Goal: Obtain resource: Download file/media

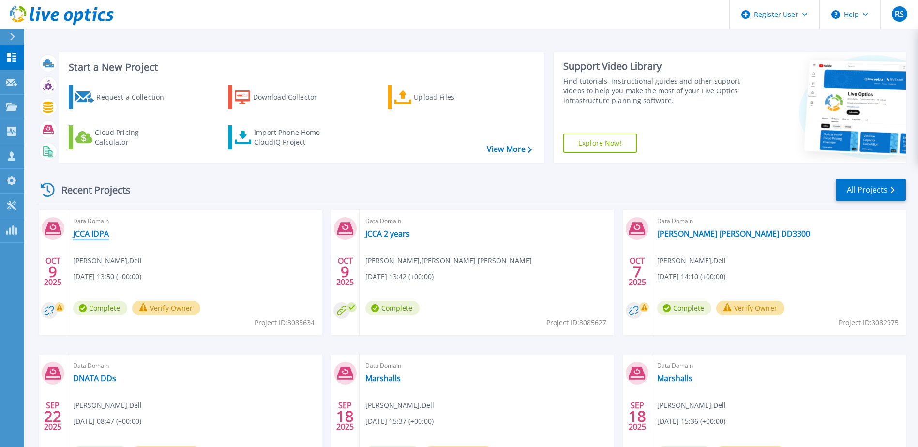
click at [92, 234] on link "JCCA IDPA" at bounding box center [91, 234] width 36 height 10
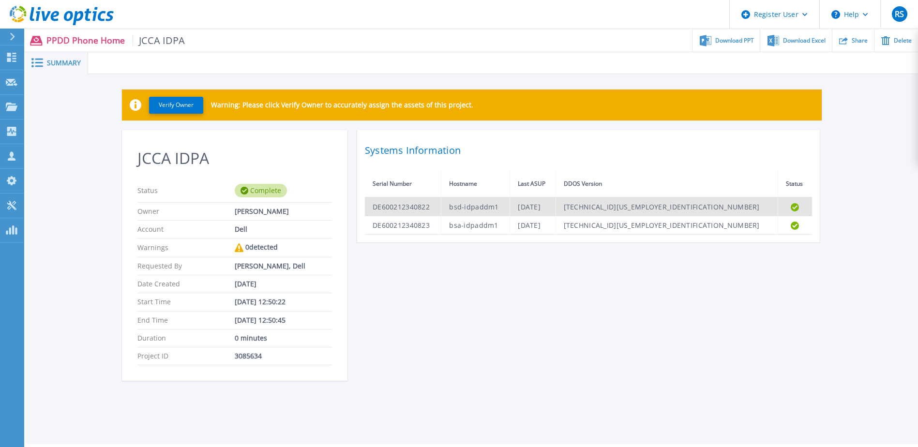
click at [417, 206] on td "DE600212340822" at bounding box center [403, 206] width 76 height 19
copy td "DE600212340822"
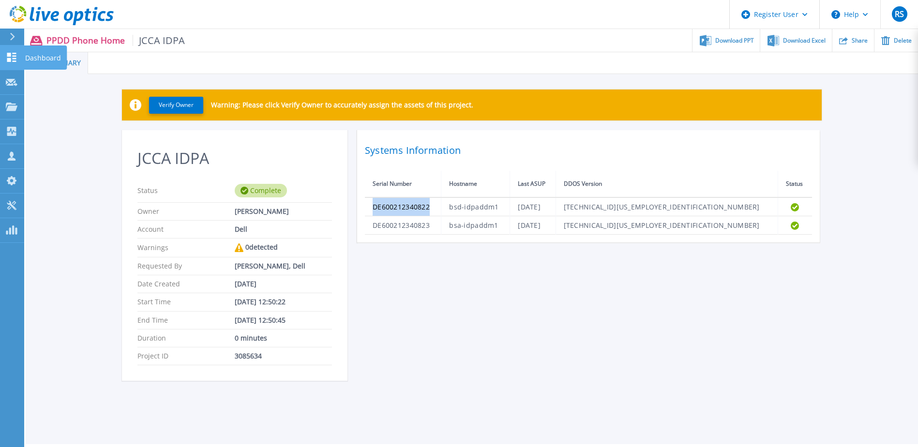
click at [18, 54] on link "Dashboard Dashboard" at bounding box center [12, 57] width 24 height 25
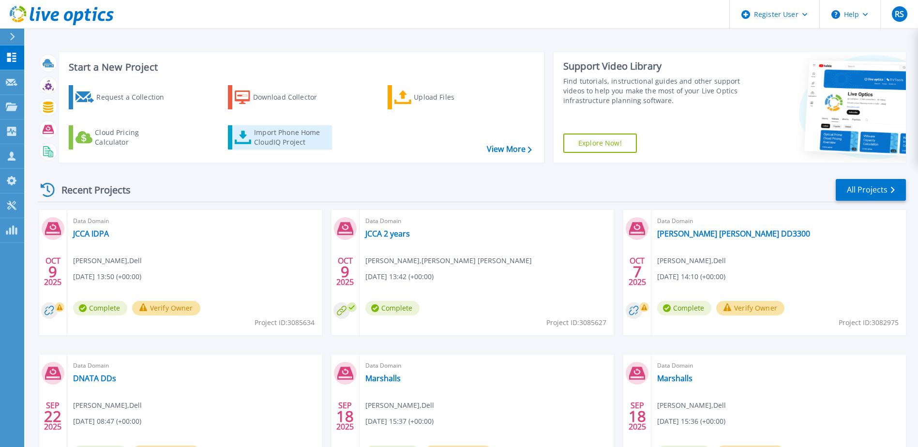
click at [240, 133] on icon at bounding box center [243, 138] width 17 height 14
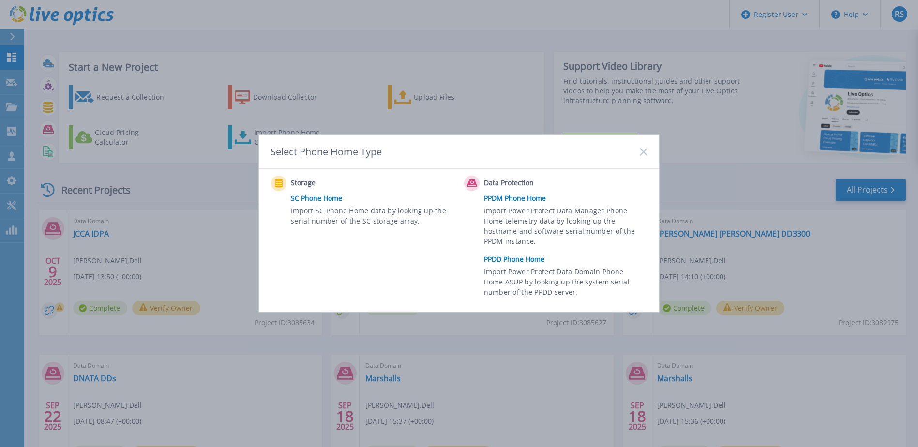
click at [498, 254] on link "PPDD Phone Home" at bounding box center [568, 259] width 168 height 15
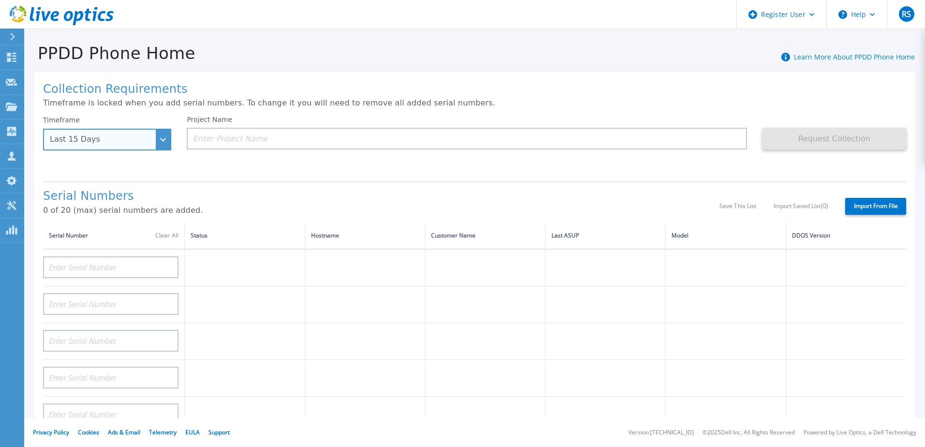
click at [149, 143] on div "Last 15 Days" at bounding box center [102, 139] width 104 height 9
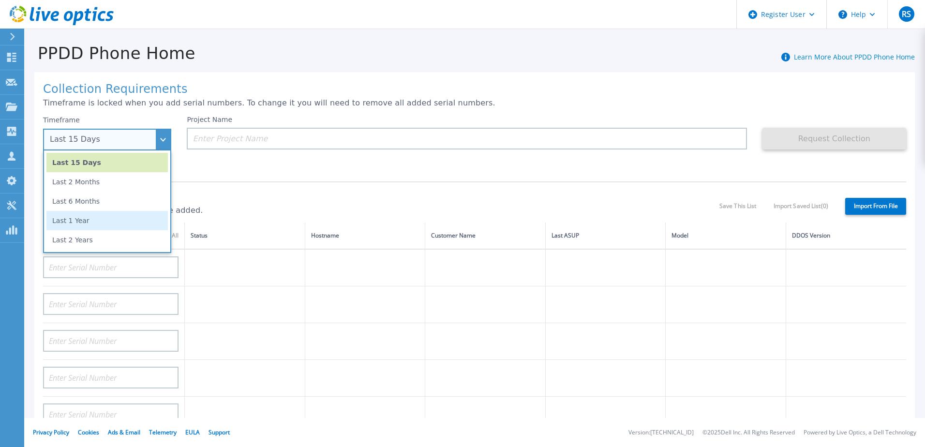
click at [105, 224] on li "Last 1 Year" at bounding box center [106, 220] width 121 height 19
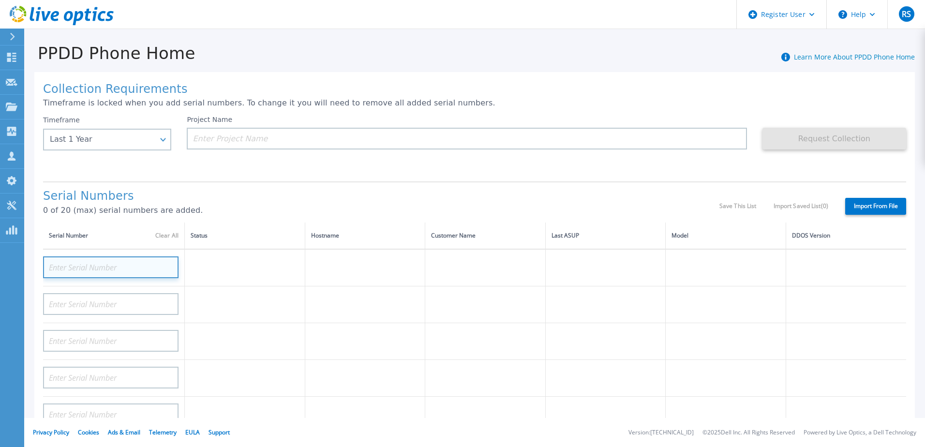
click at [137, 264] on input at bounding box center [110, 267] width 135 height 22
paste input "DE600212340822"
type input "DE600212340822"
click at [198, 283] on td at bounding box center [245, 267] width 120 height 37
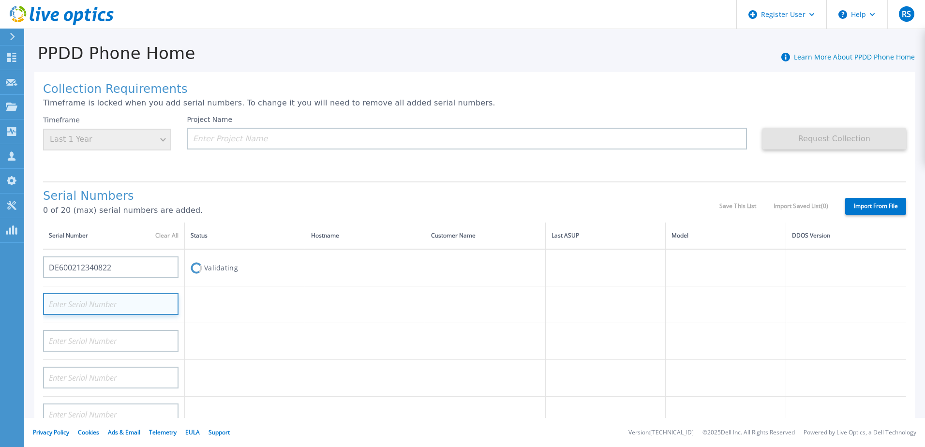
click at [149, 299] on input at bounding box center [110, 304] width 135 height 22
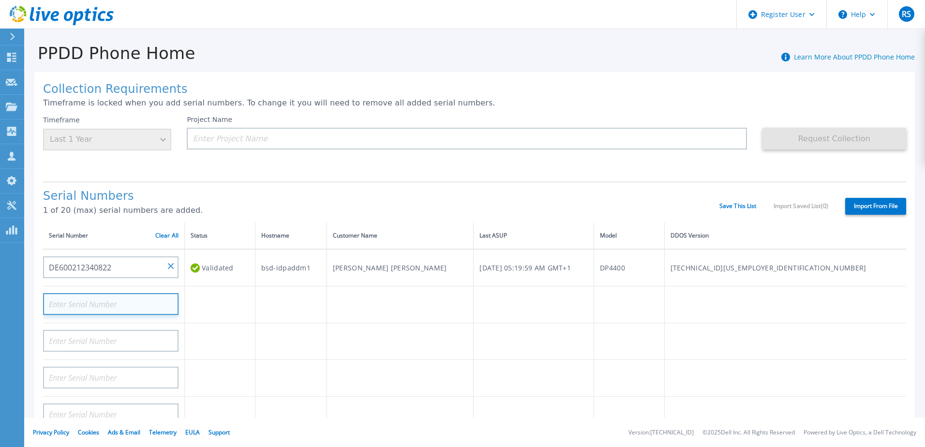
click at [149, 300] on input at bounding box center [110, 304] width 135 height 22
paste input "DE600212340822"
type input "DE600212340823"
click at [316, 168] on div "Project Name" at bounding box center [474, 145] width 575 height 58
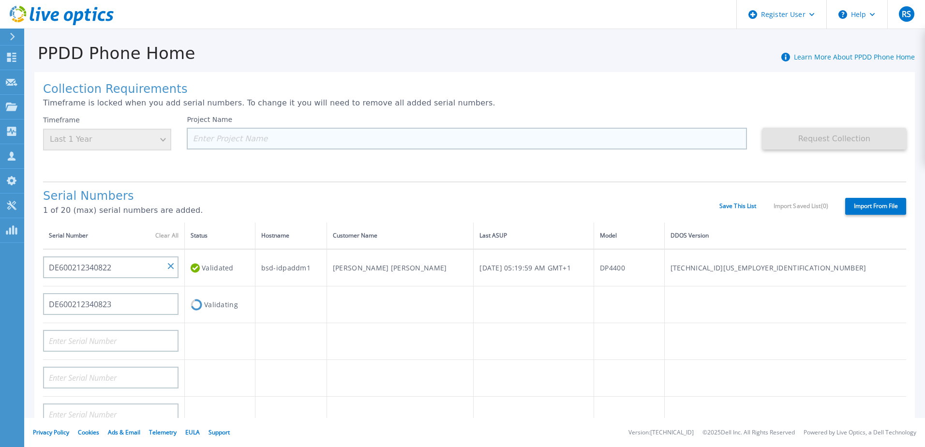
click at [283, 142] on input at bounding box center [467, 139] width 560 height 22
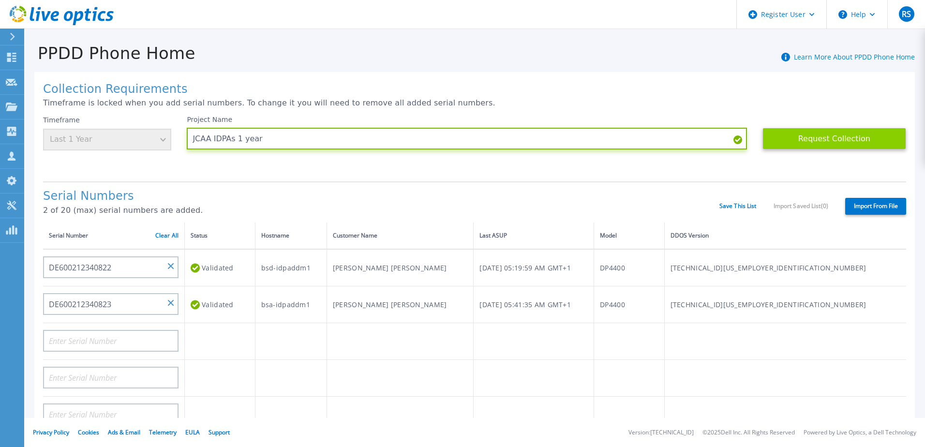
type input "JCAA IDPAs 1 year"
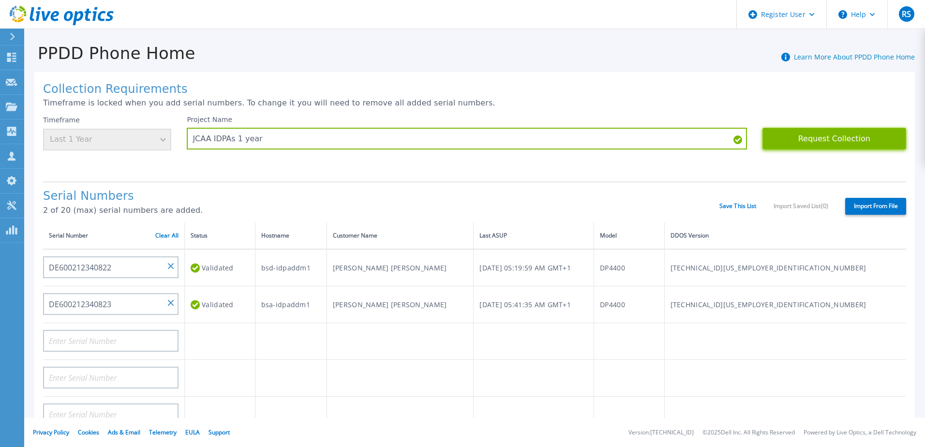
click at [813, 132] on button "Request Collection" at bounding box center [834, 139] width 144 height 22
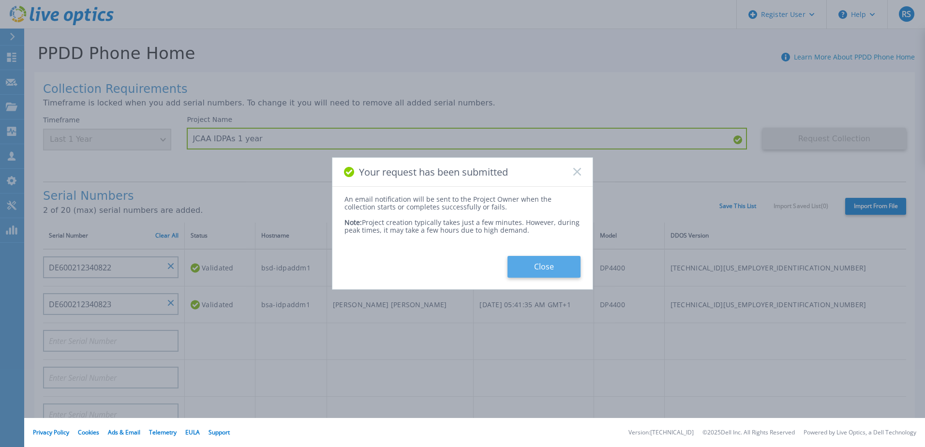
click at [567, 262] on button "Close" at bounding box center [543, 267] width 73 height 22
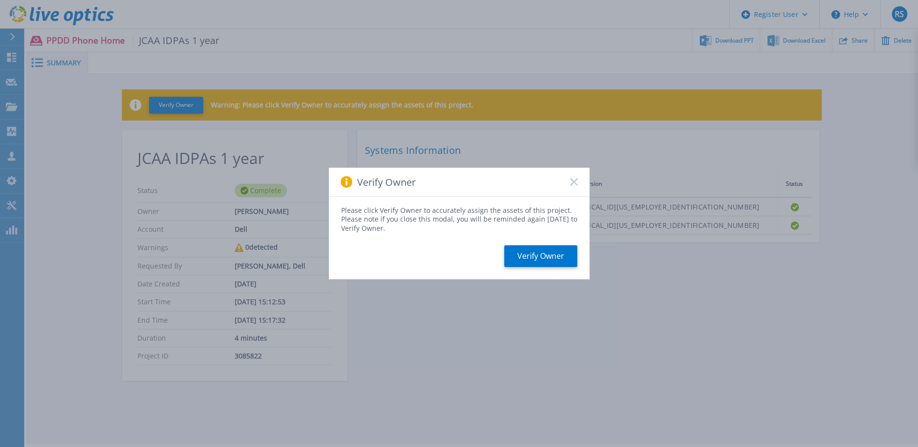
click at [576, 178] on icon at bounding box center [574, 182] width 8 height 8
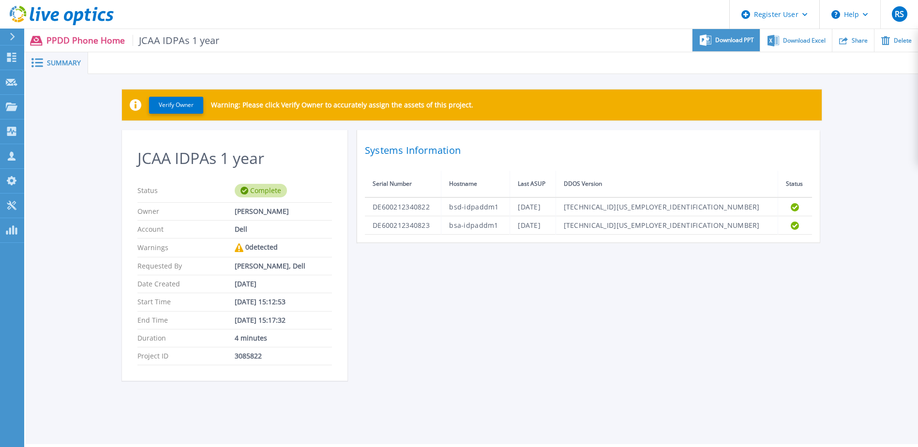
click at [730, 38] on span "Download PPT" at bounding box center [734, 40] width 39 height 6
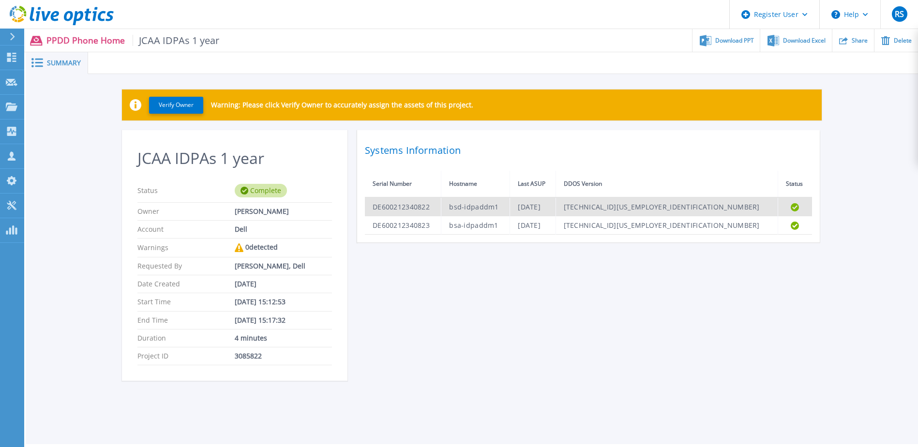
click at [393, 208] on td "DE600212340822" at bounding box center [403, 206] width 76 height 19
copy td "DE600212340822"
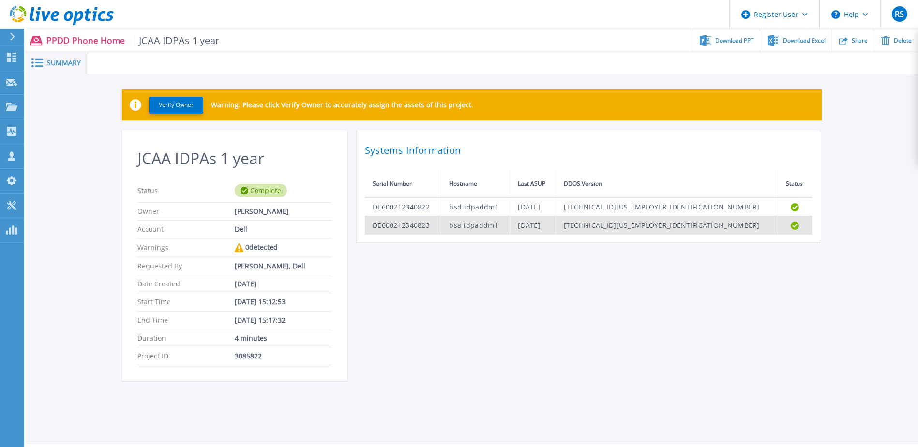
click at [387, 226] on td "DE600212340823" at bounding box center [403, 225] width 76 height 18
copy td "DE600212340823"
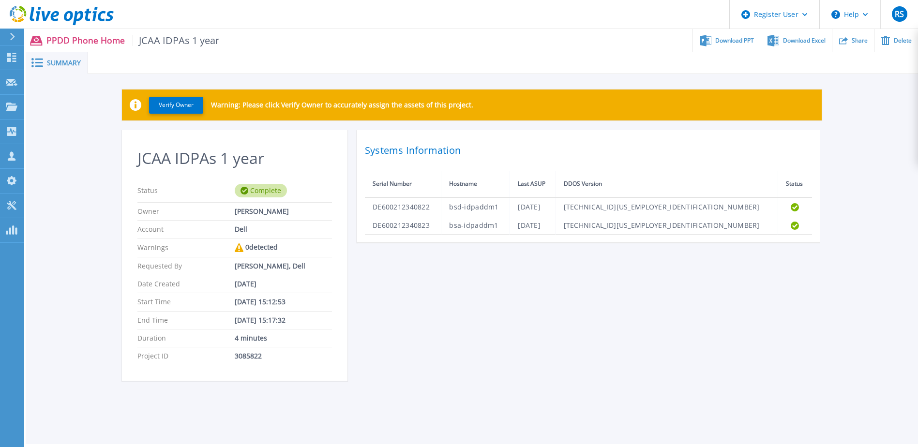
click at [716, 333] on div "JCAA IDPAs 1 year Status Complete Owner [PERSON_NAME] Account Dell Warnings 0 d…" at bounding box center [472, 261] width 700 height 262
click at [811, 38] on span "Download Excel" at bounding box center [804, 40] width 43 height 6
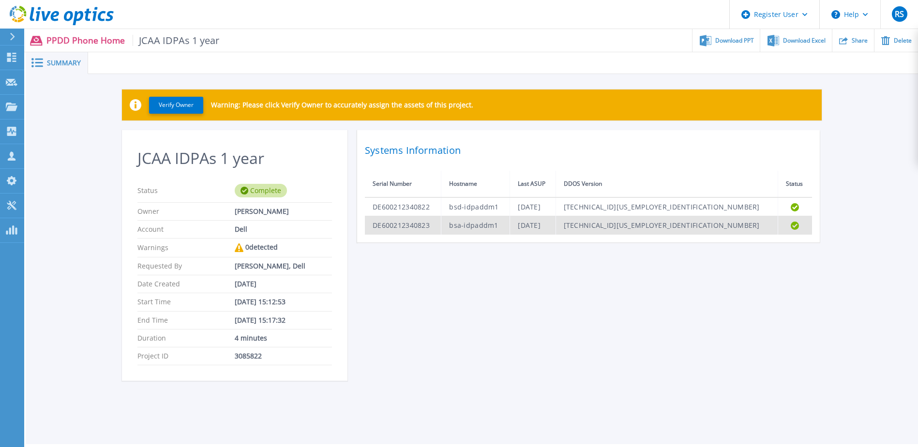
click at [392, 224] on td "DE600212340823" at bounding box center [403, 225] width 76 height 18
copy td "DE600212340823"
